Goal: Task Accomplishment & Management: Use online tool/utility

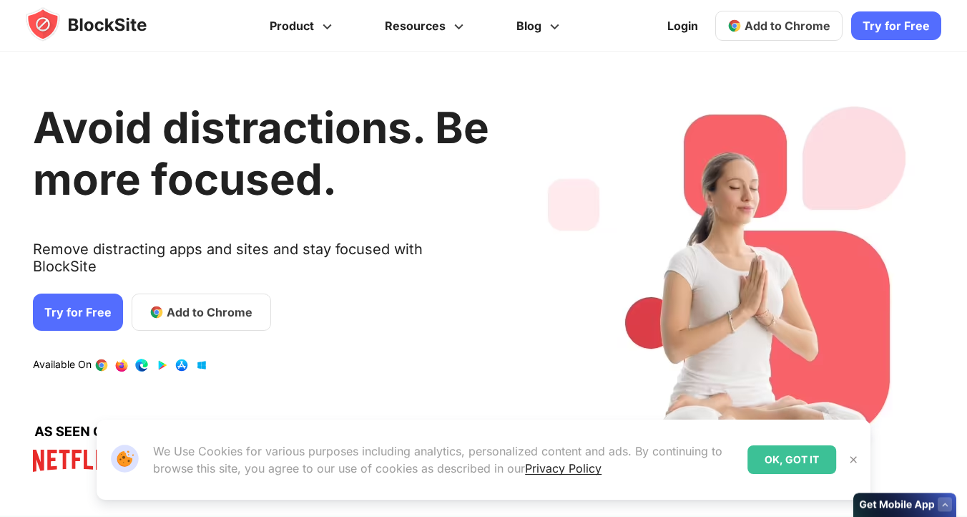
click at [101, 293] on link "Try for Free" at bounding box center [78, 311] width 90 height 37
click at [203, 293] on link "Add to Chrome" at bounding box center [202, 311] width 140 height 37
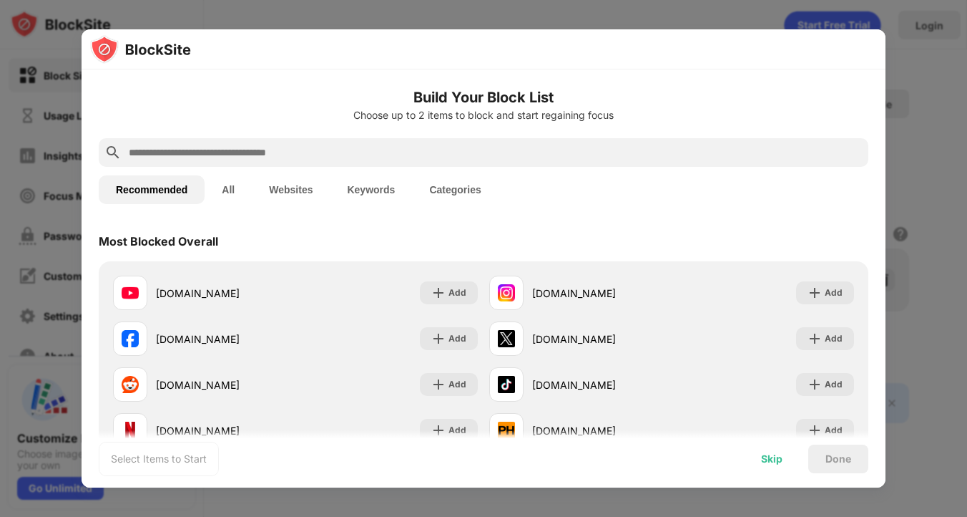
click at [768, 467] on div "Skip" at bounding box center [772, 458] width 56 height 29
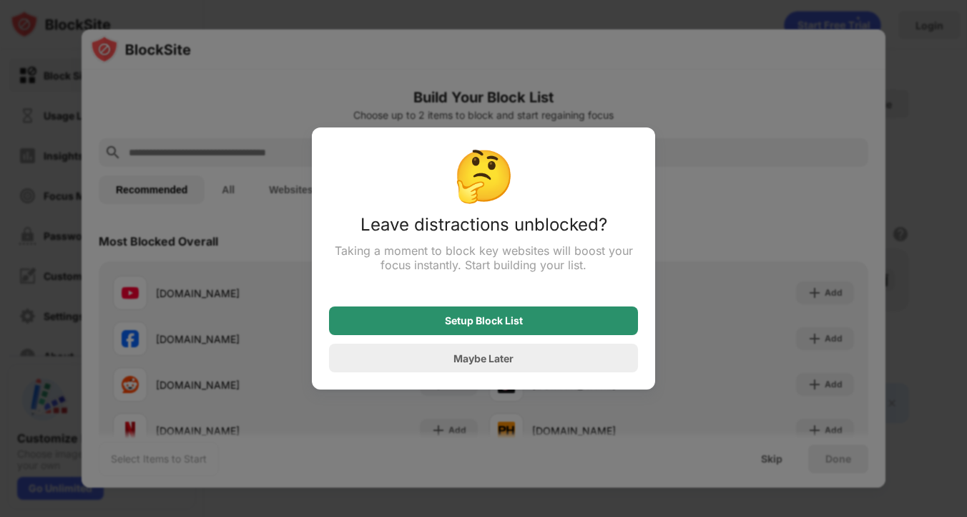
click at [565, 331] on div "Setup Block List" at bounding box center [483, 320] width 309 height 29
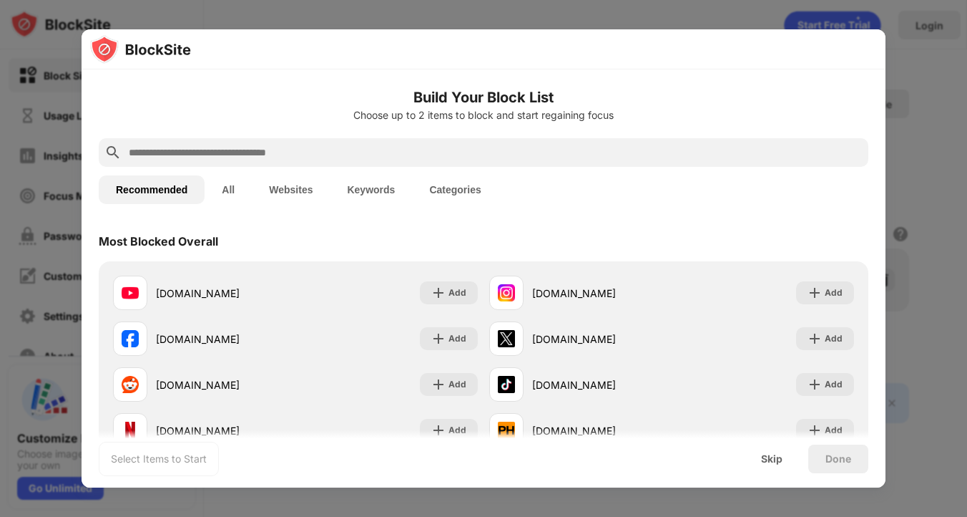
click at [218, 158] on input "text" at bounding box center [495, 152] width 736 height 17
click at [229, 185] on button "All" at bounding box center [228, 189] width 47 height 29
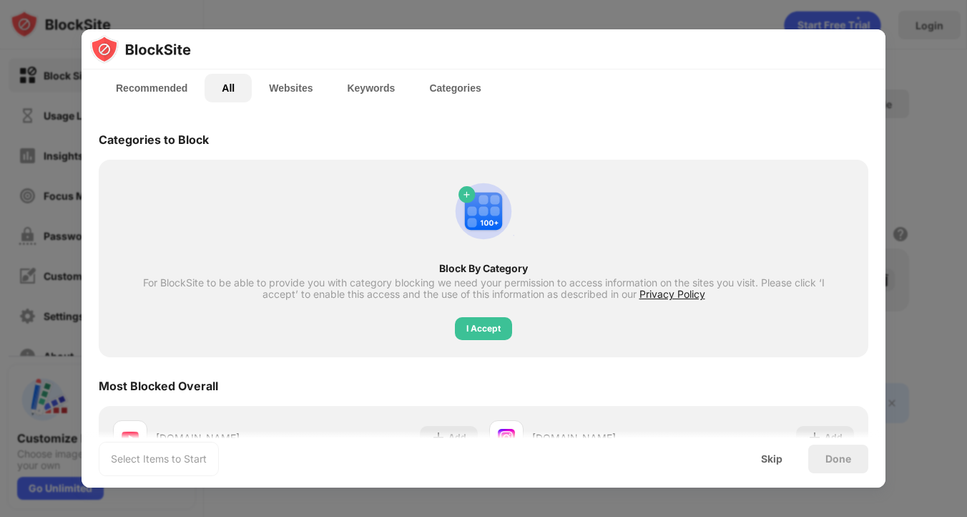
scroll to position [88, 0]
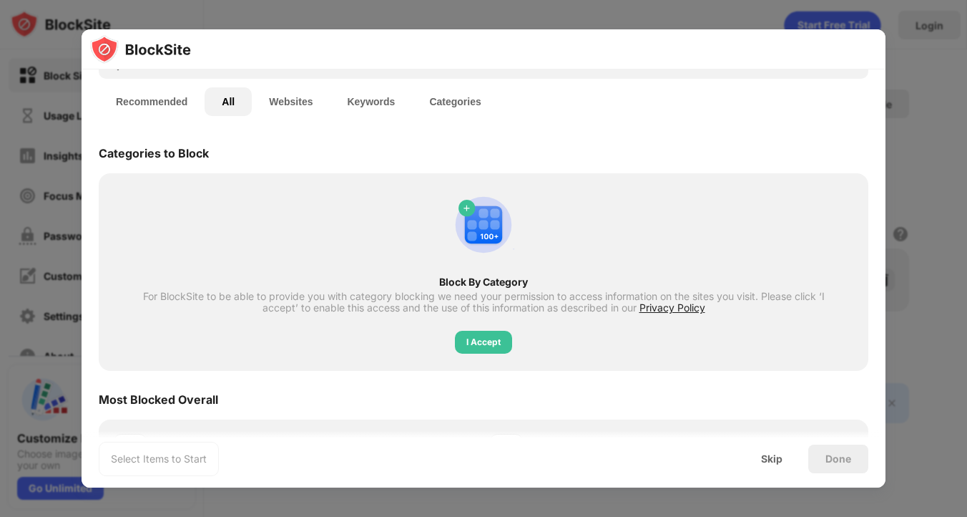
click at [291, 120] on div "Recommended All Websites Keywords Categories" at bounding box center [484, 102] width 770 height 46
click at [306, 102] on button "Websites" at bounding box center [291, 101] width 78 height 29
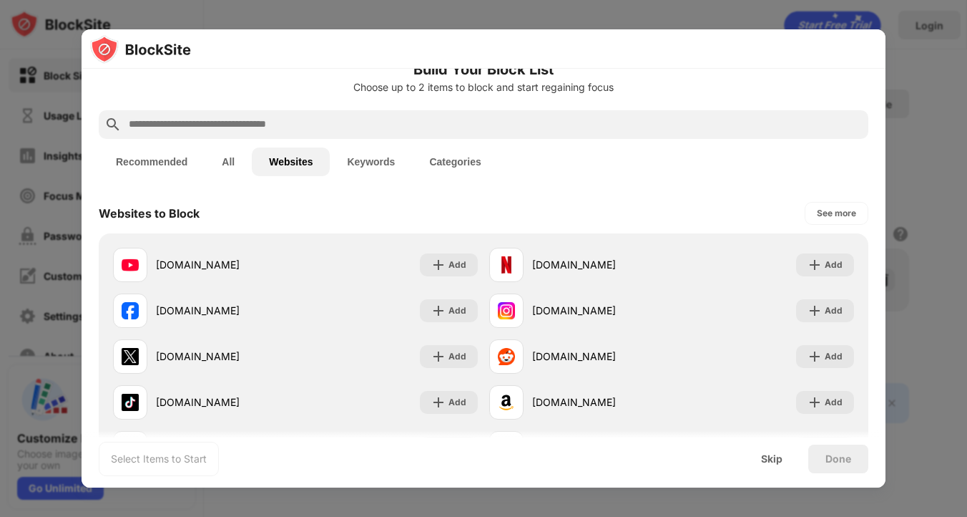
scroll to position [318, 0]
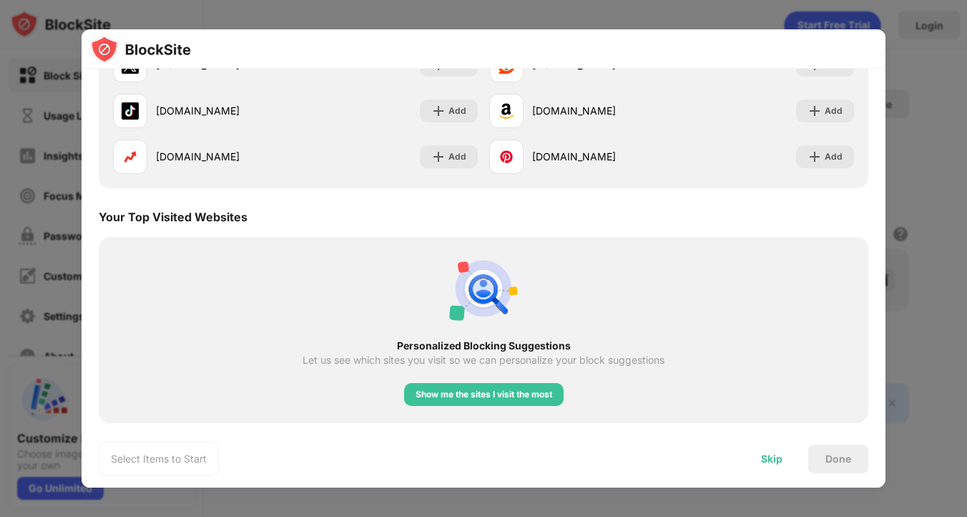
click at [778, 453] on div "Skip" at bounding box center [771, 458] width 21 height 11
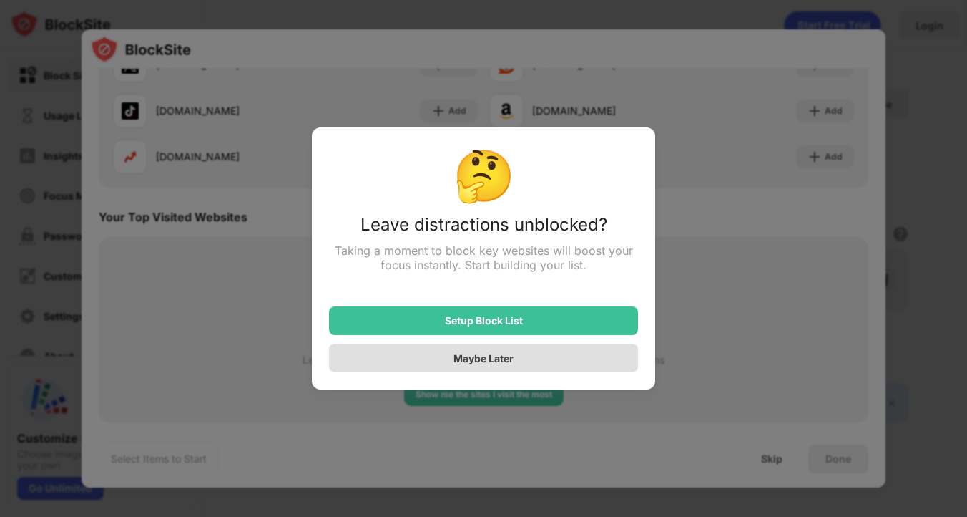
click at [572, 351] on div "Maybe Later" at bounding box center [483, 357] width 309 height 29
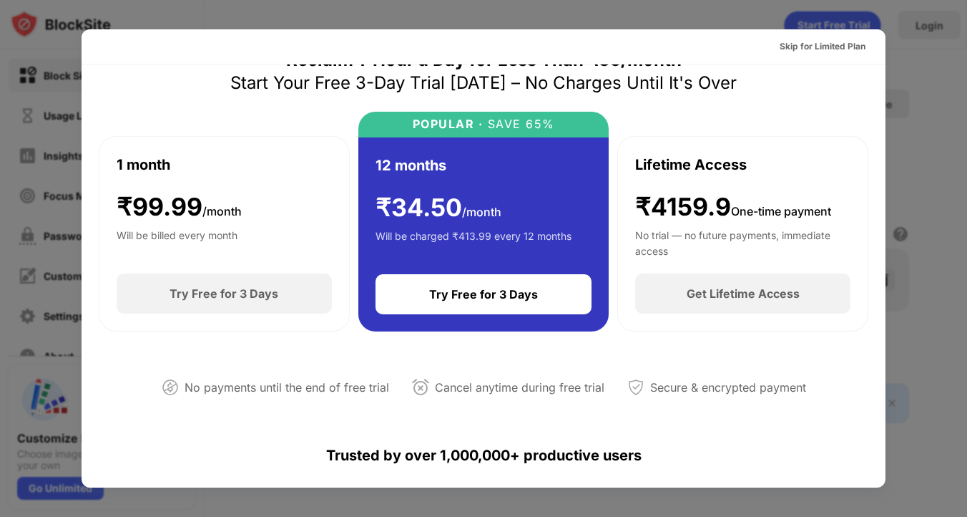
scroll to position [0, 0]
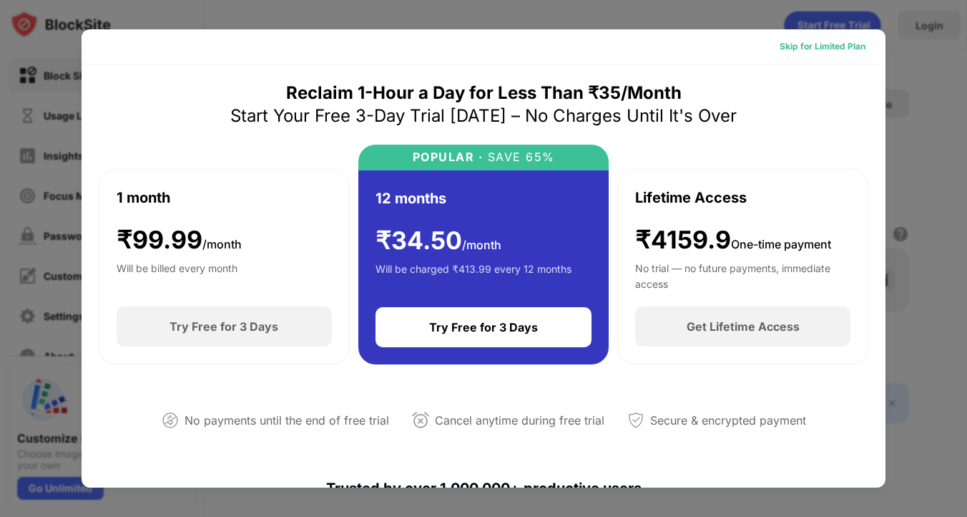
click at [829, 50] on div "Skip for Limited Plan" at bounding box center [823, 46] width 86 height 14
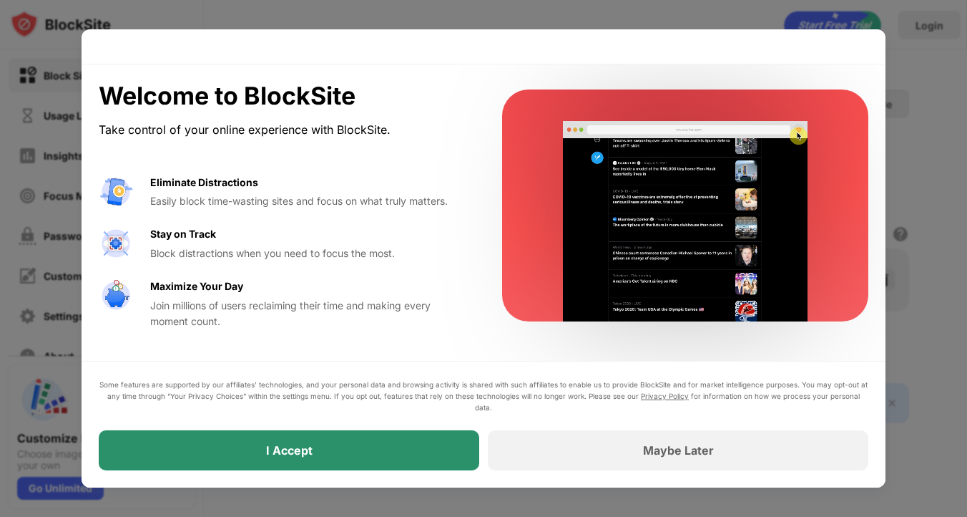
click at [463, 454] on div "I Accept" at bounding box center [289, 450] width 381 height 40
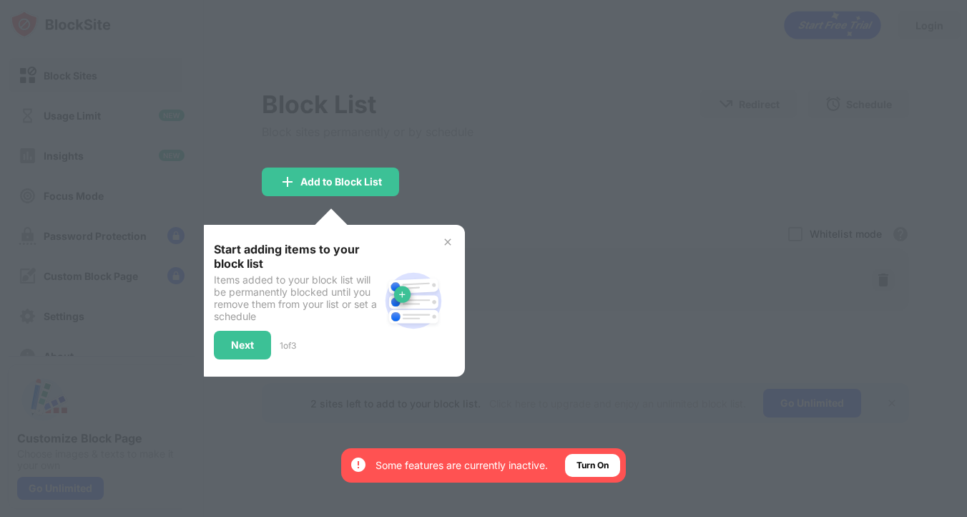
click at [463, 454] on div "I Accept" at bounding box center [289, 450] width 381 height 40
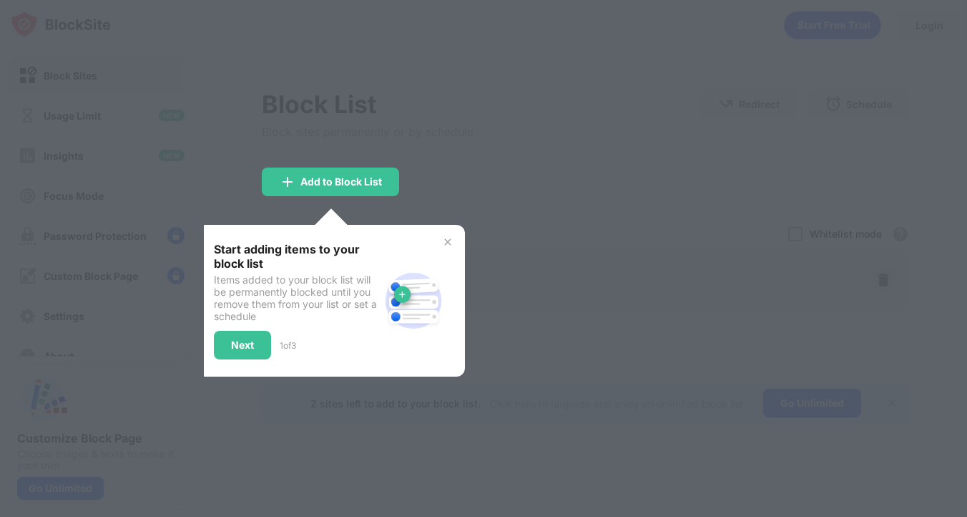
click at [456, 241] on div "Start adding items to your block list Items added to your block list will be pe…" at bounding box center [331, 301] width 268 height 152
click at [349, 168] on div "Add to Block List" at bounding box center [330, 181] width 137 height 29
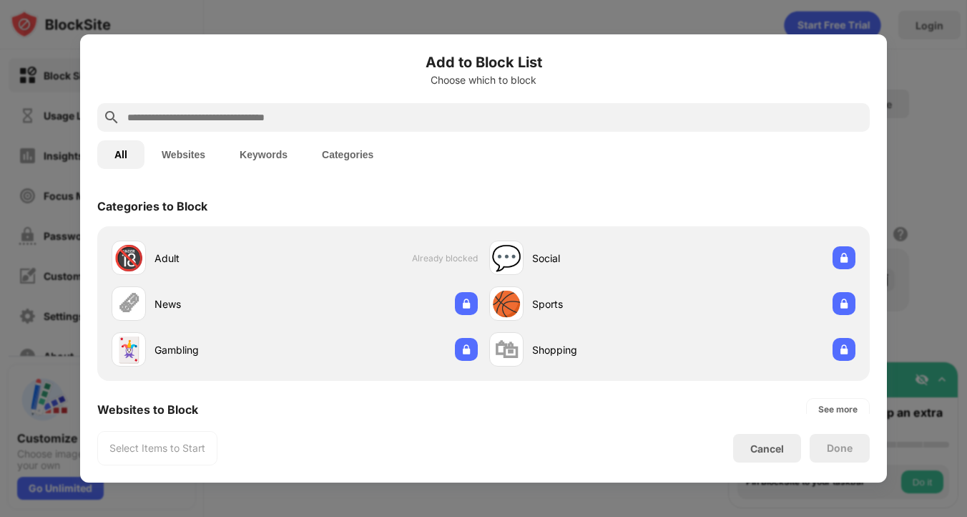
click at [394, 115] on input "text" at bounding box center [495, 117] width 739 height 17
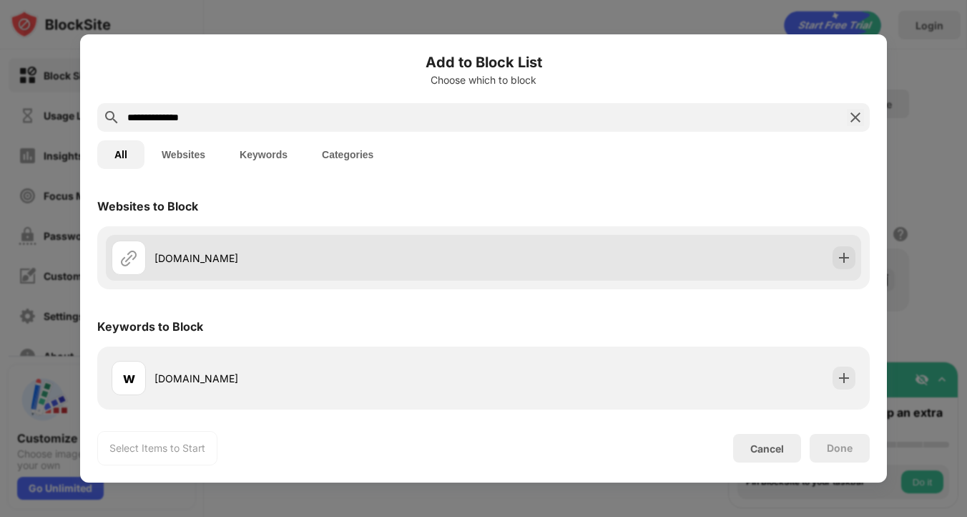
type input "**********"
click at [368, 250] on div "news18.com" at bounding box center [319, 257] width 329 height 15
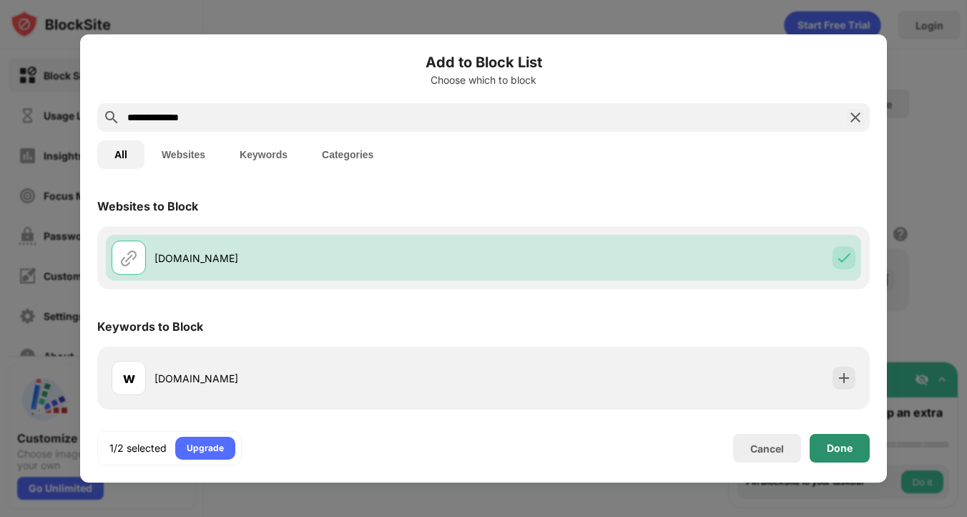
click at [834, 457] on div "Done" at bounding box center [840, 448] width 60 height 29
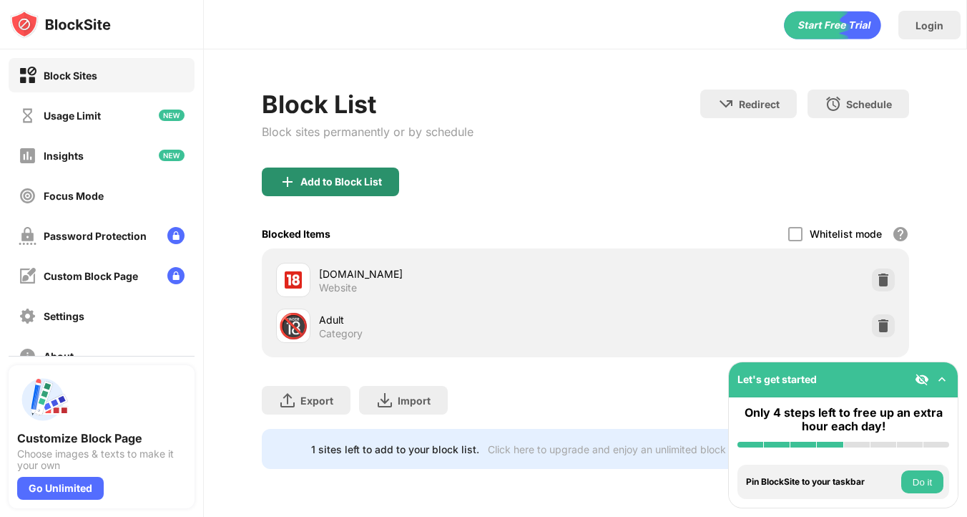
click at [356, 186] on div "Add to Block List" at bounding box center [342, 181] width 82 height 11
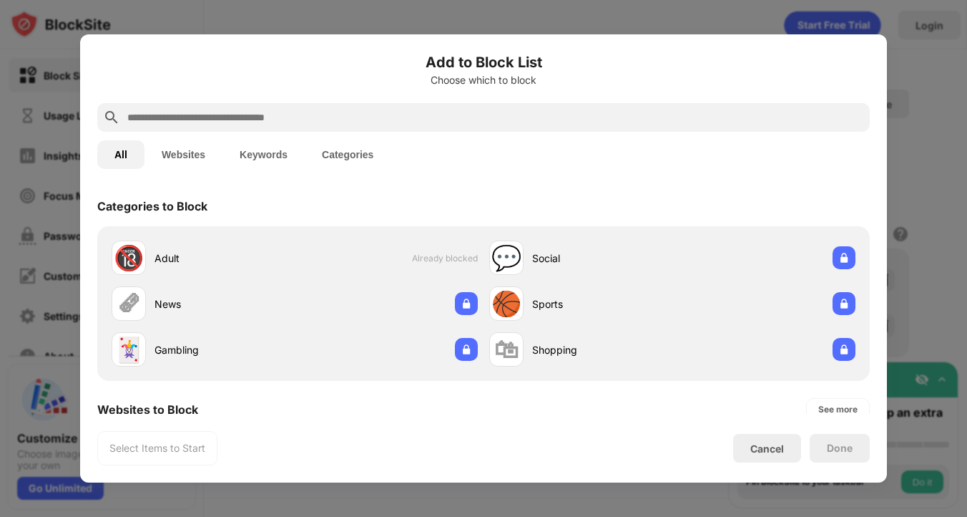
click at [348, 121] on input "text" at bounding box center [495, 117] width 739 height 17
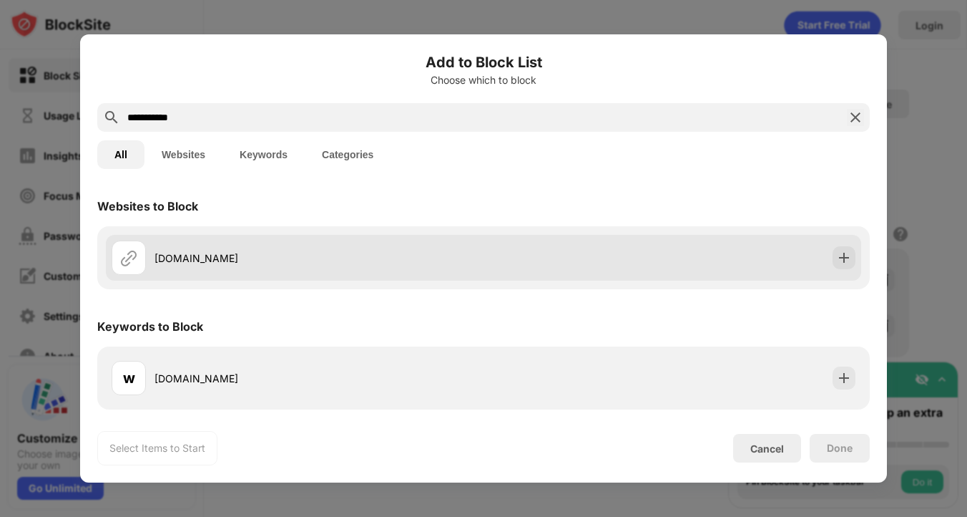
type input "**********"
click at [365, 242] on div "bbc.com" at bounding box center [298, 257] width 372 height 34
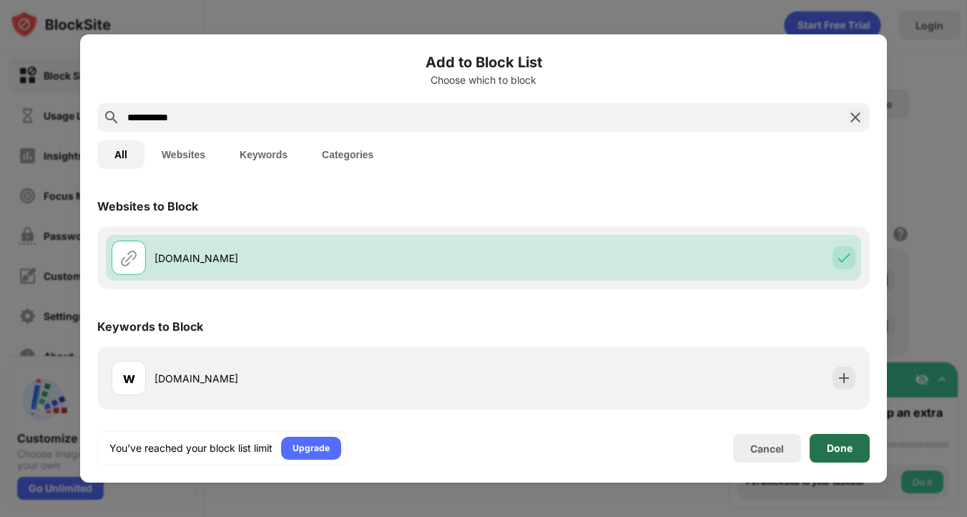
click at [861, 447] on div "Done" at bounding box center [840, 448] width 60 height 29
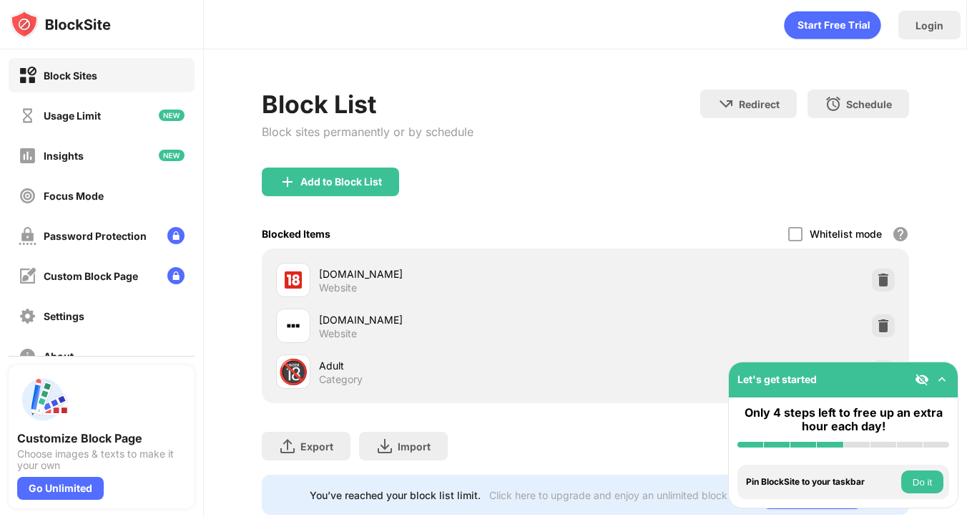
scroll to position [37, 0]
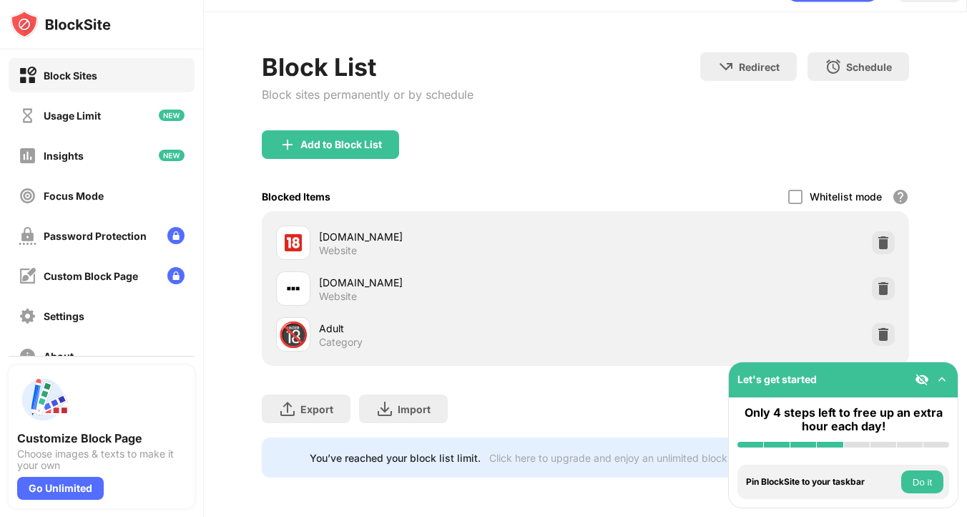
click at [942, 301] on div "Block List Block sites permanently or by schedule Redirect Choose a site to be …" at bounding box center [586, 264] width 764 height 505
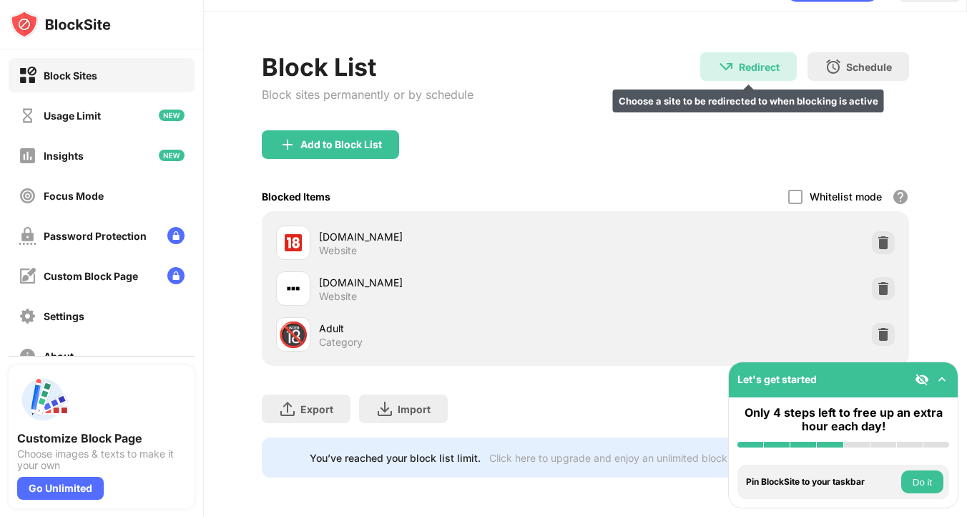
click at [770, 74] on div "Redirect Choose a site to be redirected to when blocking is active" at bounding box center [749, 66] width 97 height 29
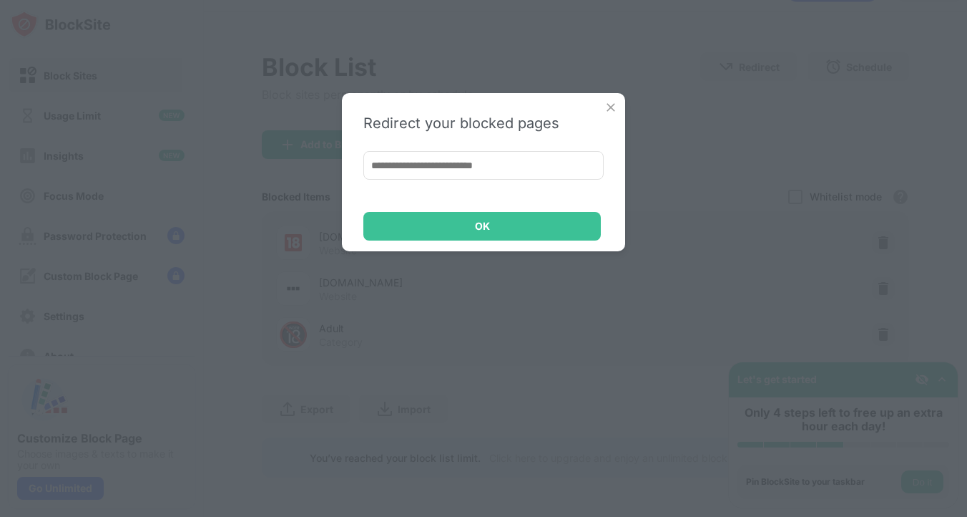
click at [509, 162] on input at bounding box center [484, 165] width 240 height 29
click at [608, 107] on img at bounding box center [611, 107] width 14 height 14
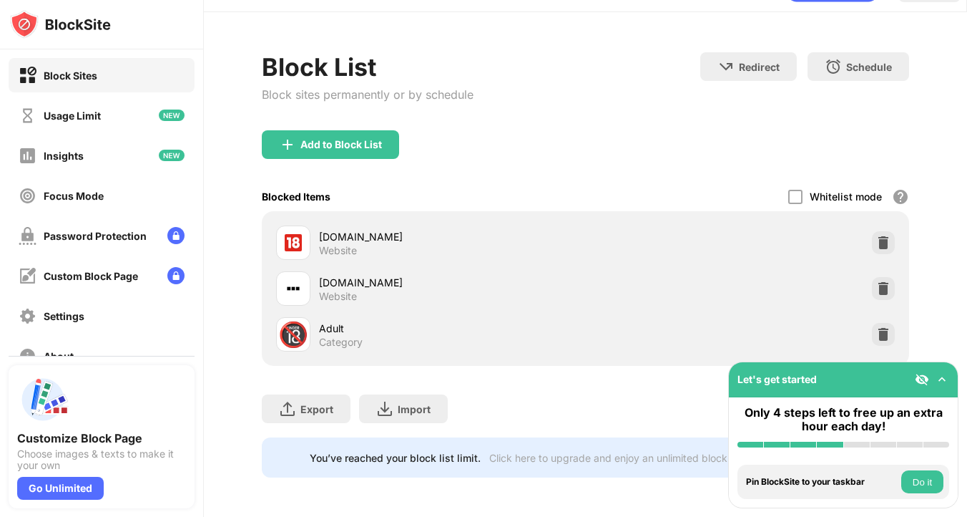
scroll to position [0, 0]
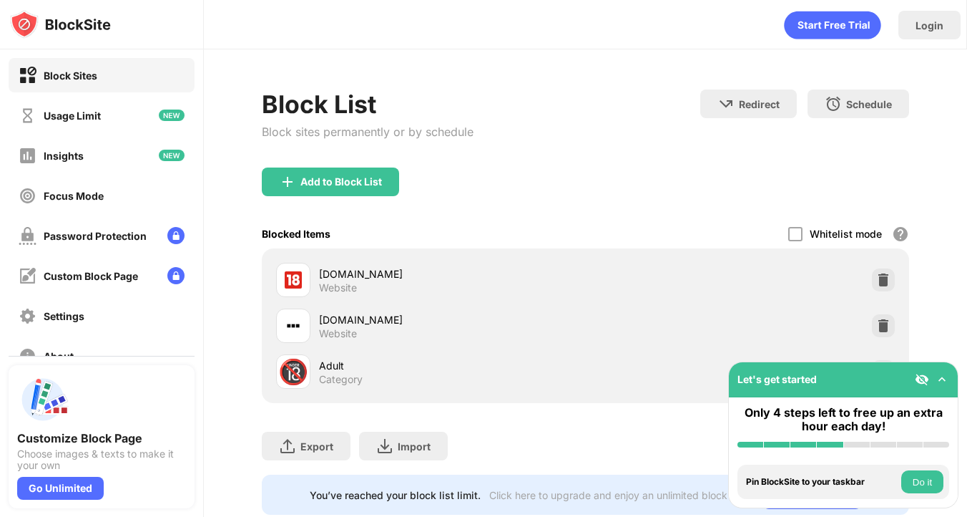
click at [859, 16] on icon "animation" at bounding box center [832, 25] width 97 height 28
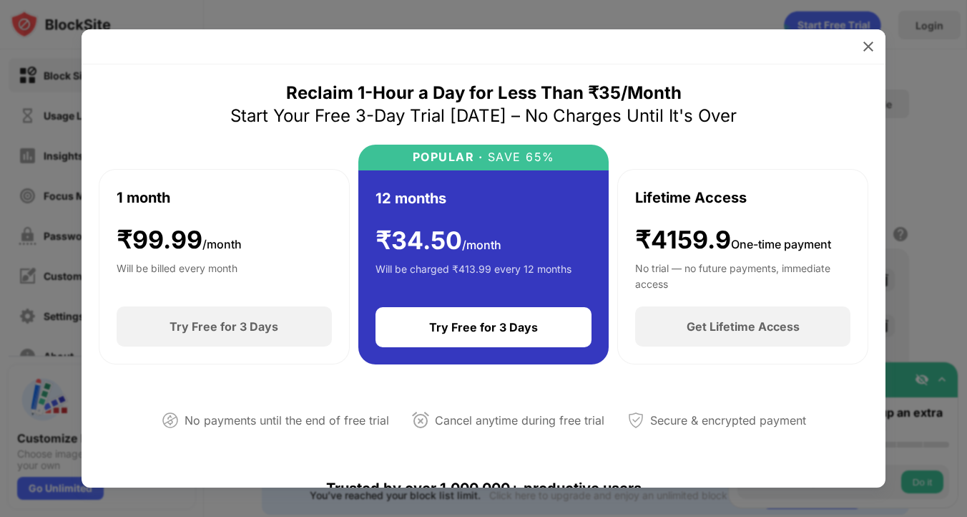
scroll to position [681, 0]
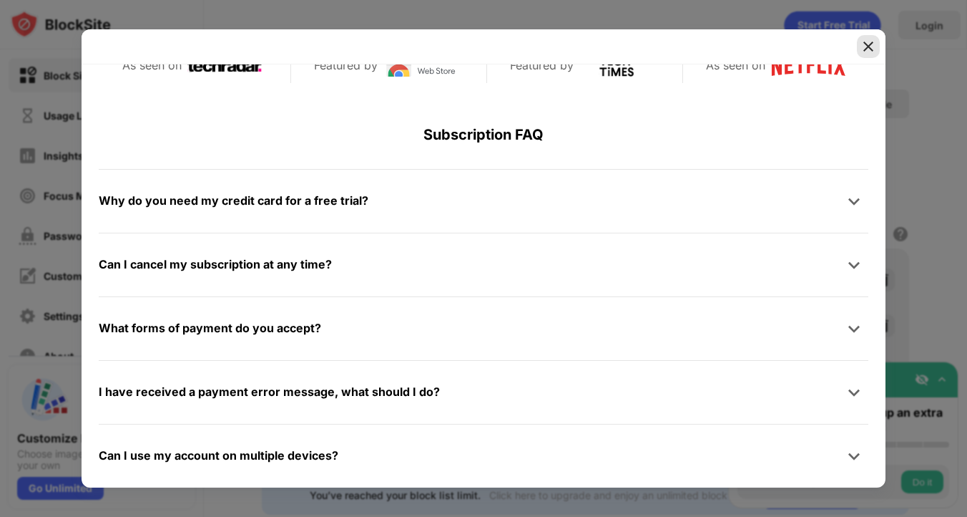
click at [869, 42] on img at bounding box center [869, 46] width 14 height 14
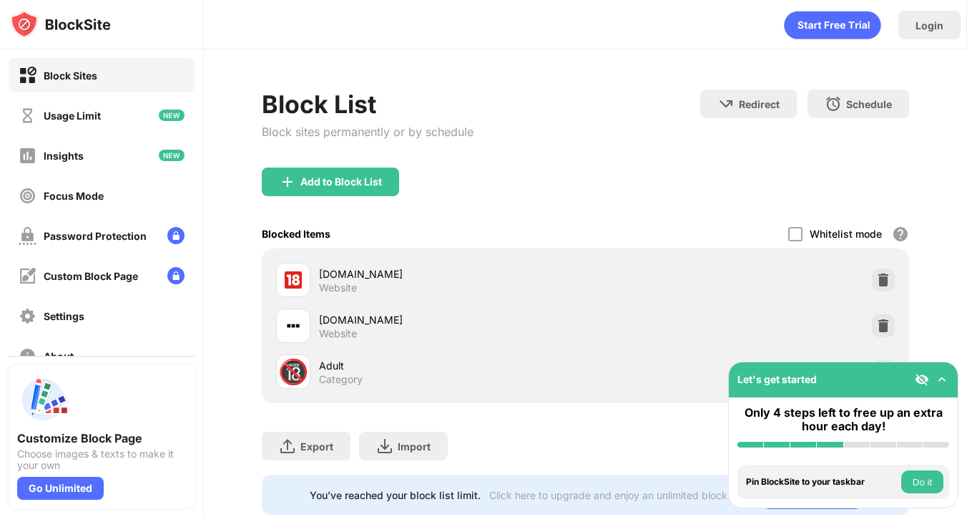
scroll to position [37, 0]
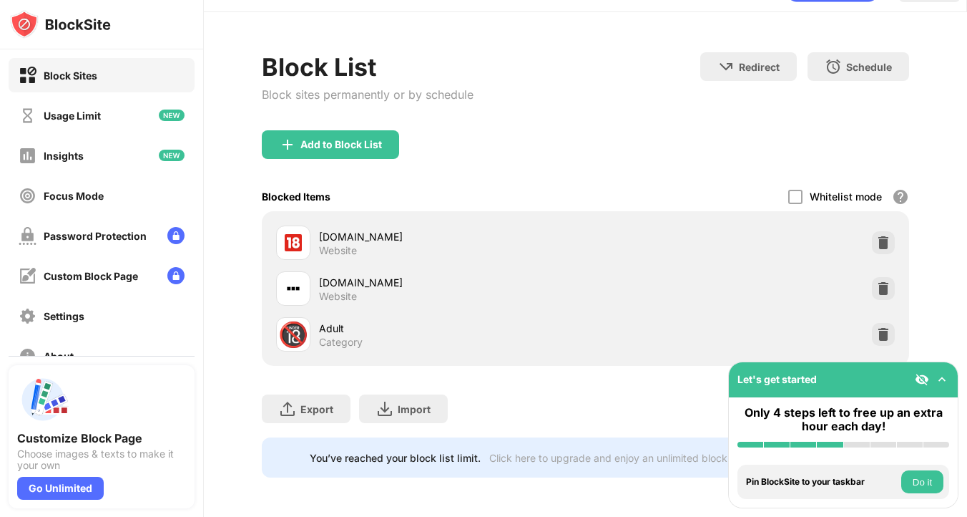
click at [922, 479] on button "Do it" at bounding box center [923, 481] width 42 height 23
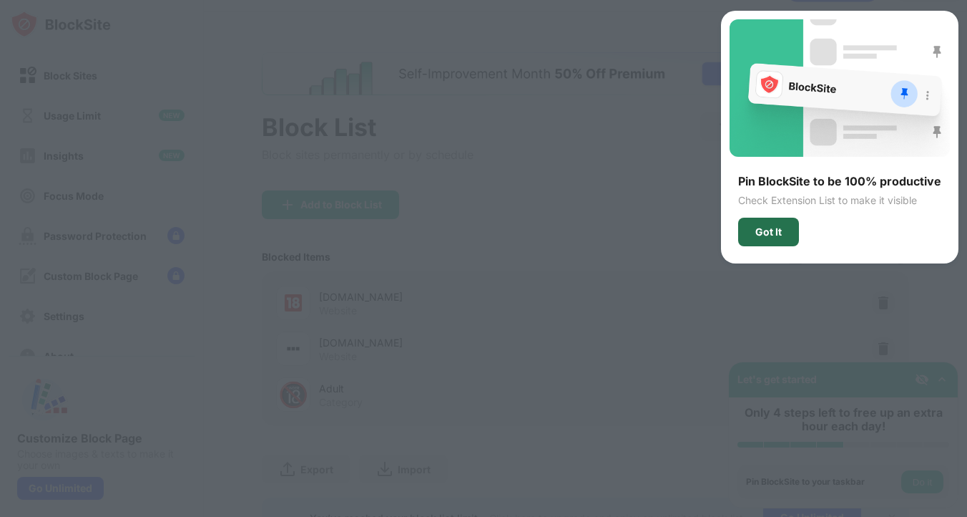
scroll to position [0, 0]
click at [780, 219] on div "Got It" at bounding box center [769, 232] width 61 height 29
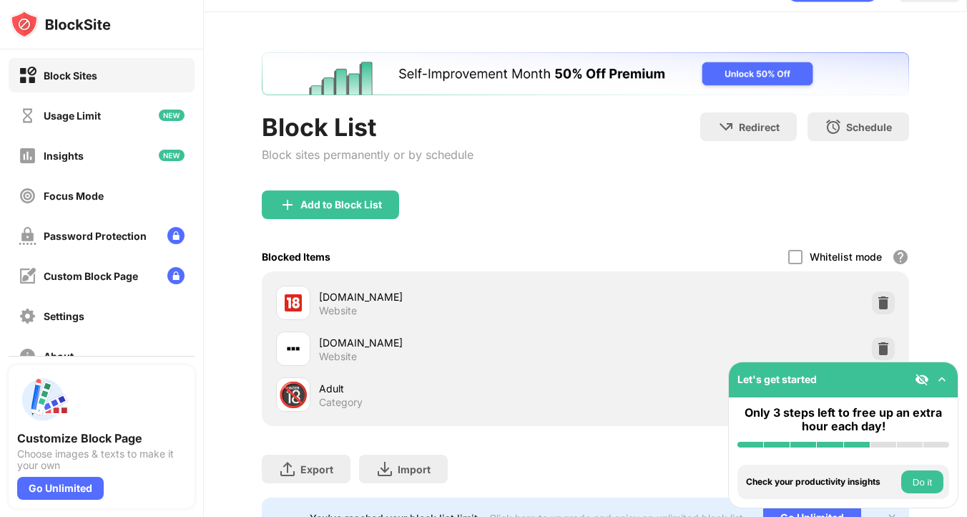
click at [940, 380] on img at bounding box center [942, 379] width 14 height 14
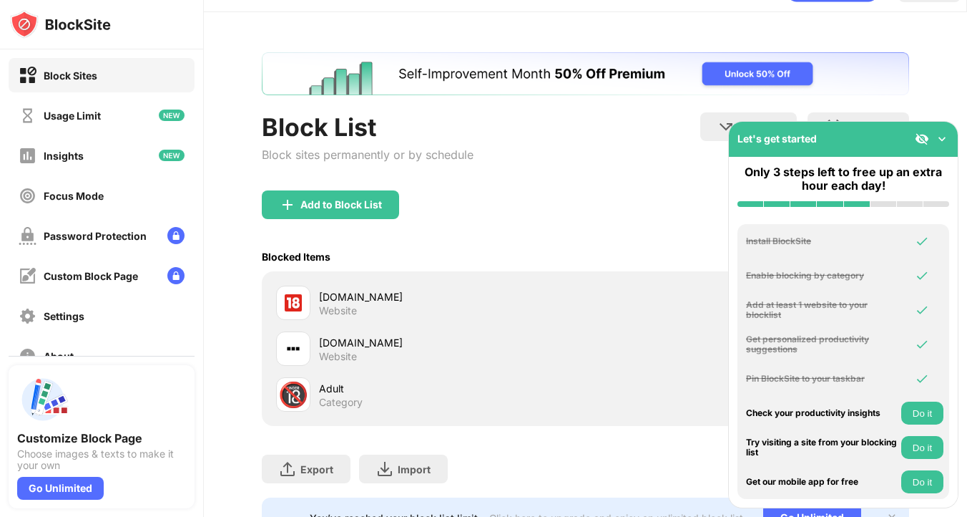
click at [940, 140] on img at bounding box center [942, 139] width 14 height 14
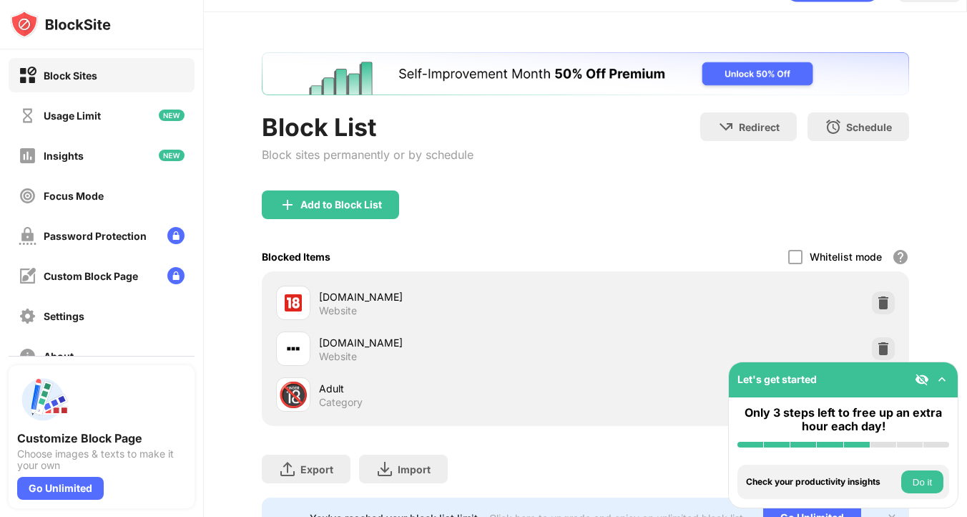
scroll to position [97, 0]
